Goal: Browse casually

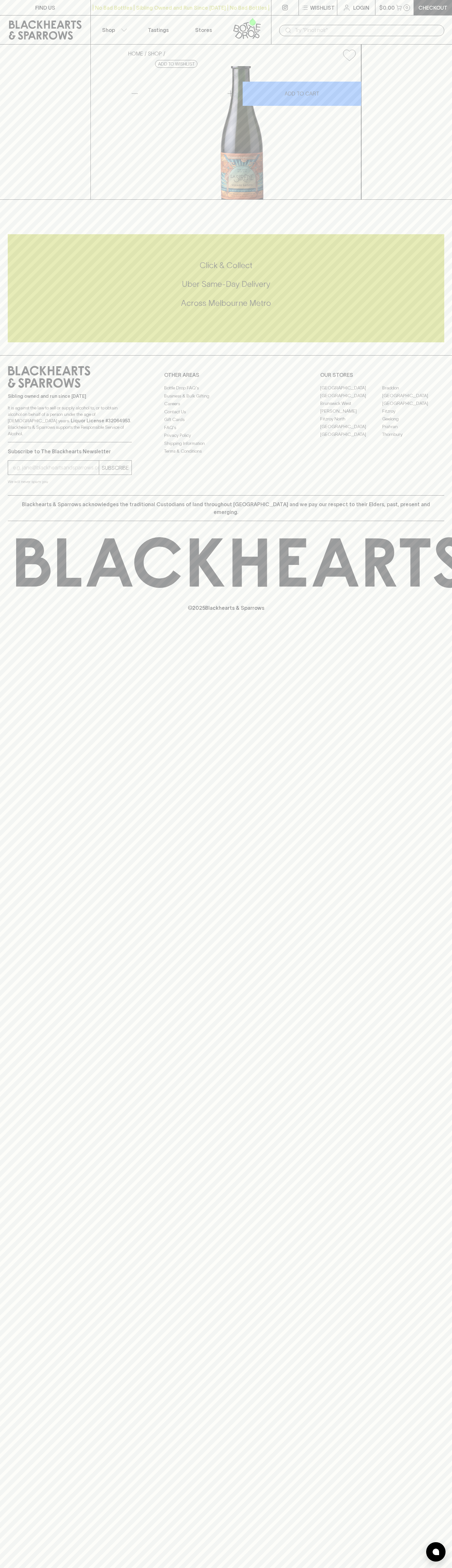
click at [207, 13] on div "| No Bad Bottles | Sibling Owned and Run Since [DATE] | No Bad Bottles | Siblin…" at bounding box center [180, 7] width 181 height 15
click at [433, 495] on div "Sibling owned and run since [DATE] It is against the law to sell or supply alco…" at bounding box center [226, 425] width 452 height 140
click at [167, 1567] on html "FIND US | No Bad Bottles | Sibling Owned and Run Since [DATE] | No Bad Bottles …" at bounding box center [226, 784] width 452 height 1568
click at [2, 1399] on div "FIND US | No Bad Bottles | Sibling Owned and Run Since [DATE] | No Bad Bottles …" at bounding box center [226, 784] width 452 height 1568
